Goal: Subscribe to service/newsletter

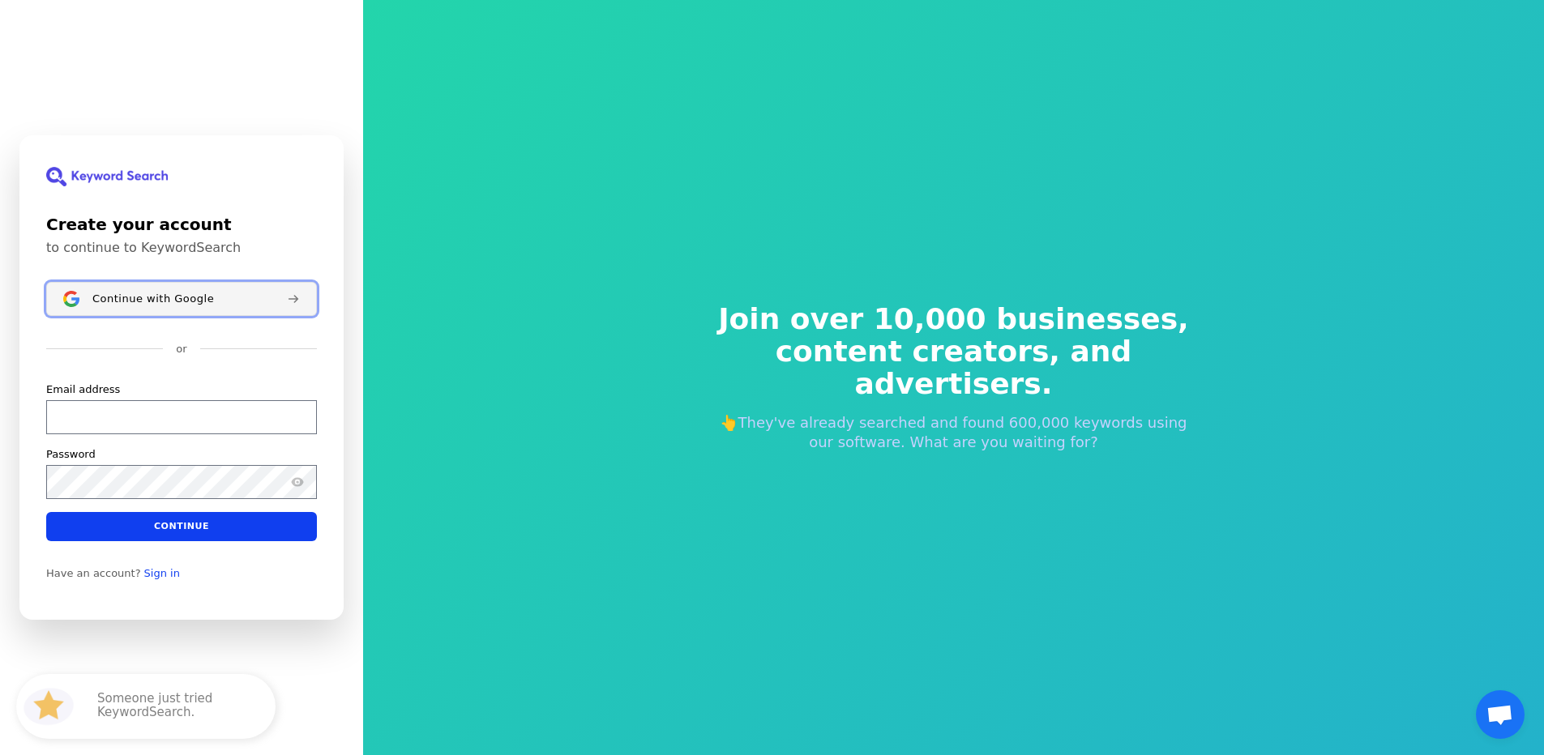
click at [160, 284] on button "Continue with Google" at bounding box center [181, 299] width 271 height 34
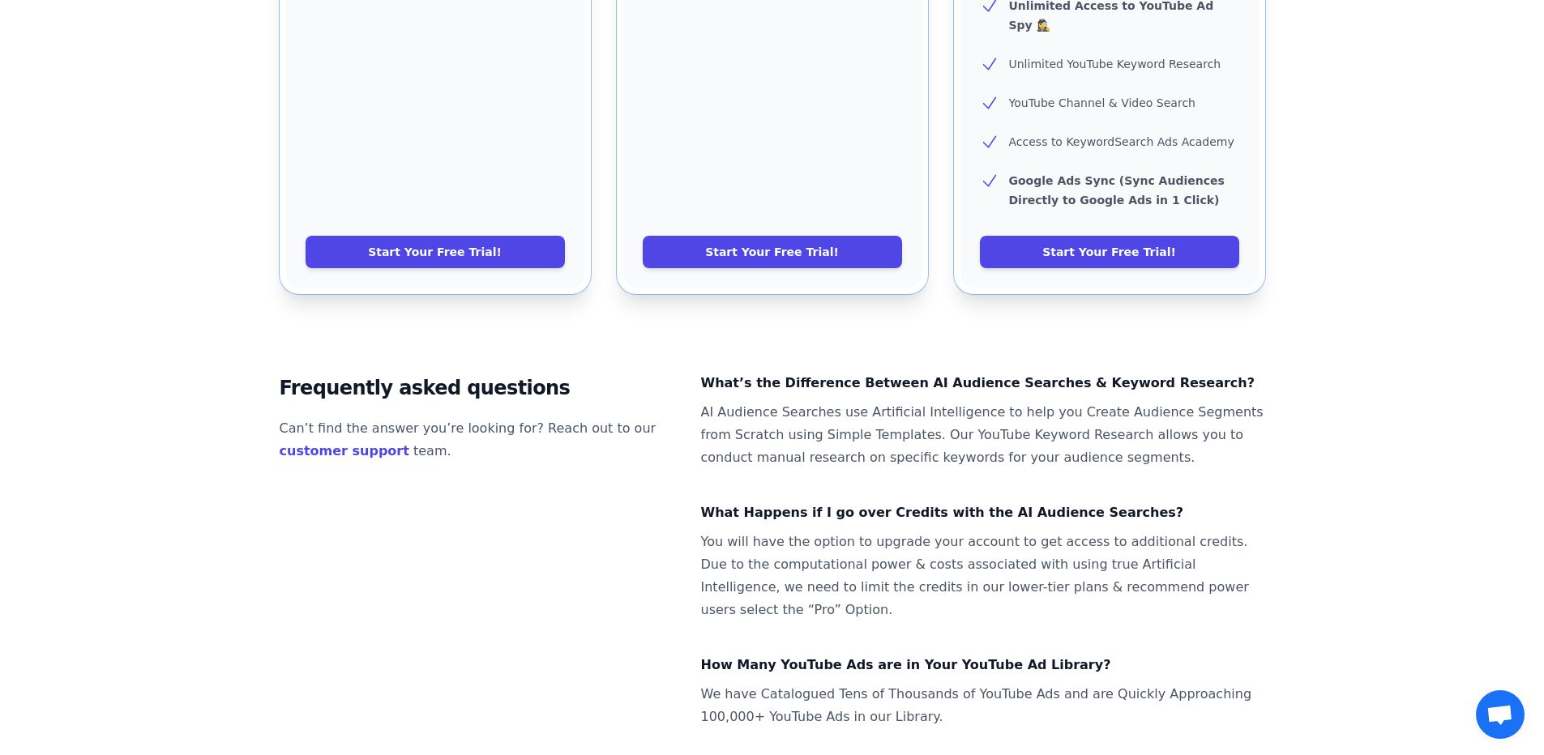
scroll to position [949, 0]
